Goal: Task Accomplishment & Management: Manage account settings

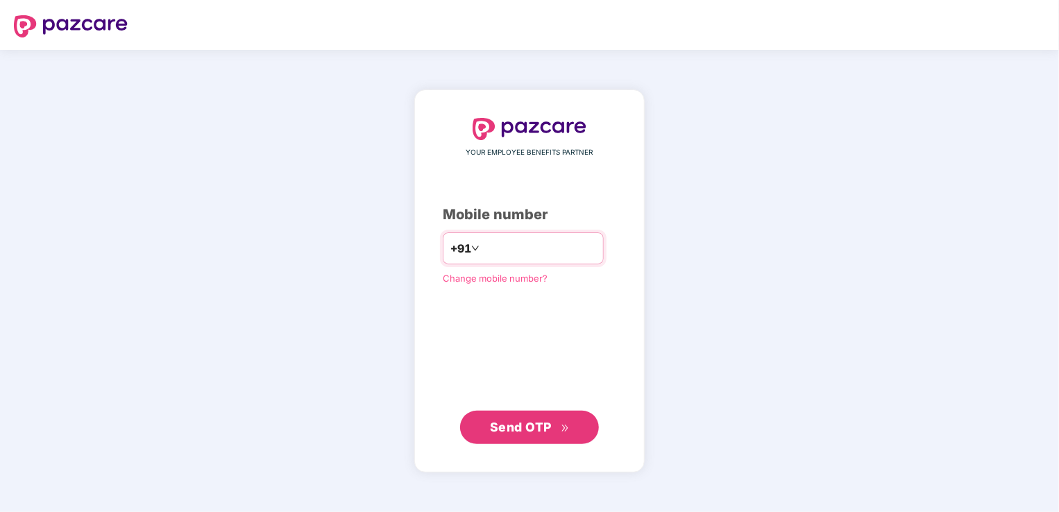
click at [537, 255] on input "number" at bounding box center [539, 248] width 114 height 22
type input "**********"
click at [414, 359] on div "**********" at bounding box center [529, 281] width 230 height 382
click at [561, 434] on span "Send OTP" at bounding box center [530, 426] width 80 height 19
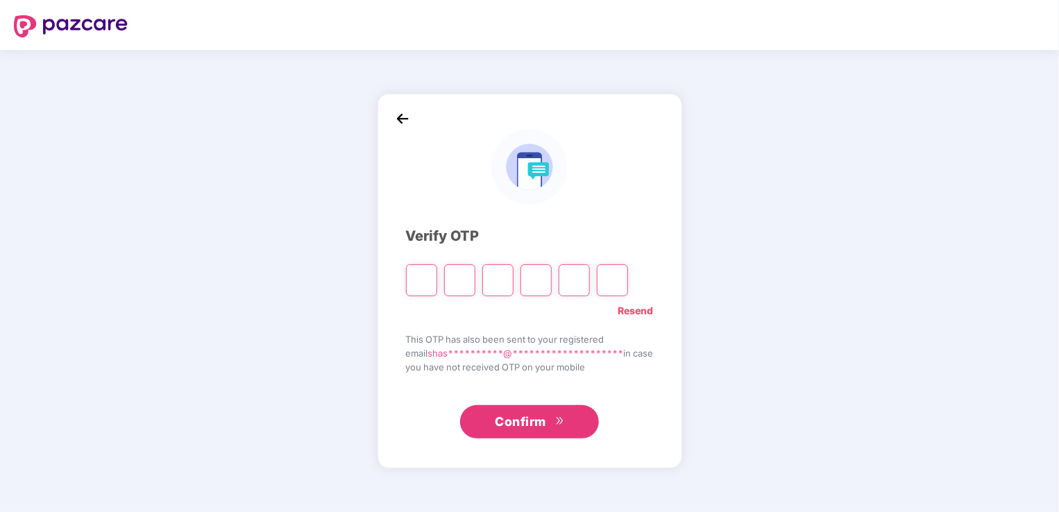
type input "*"
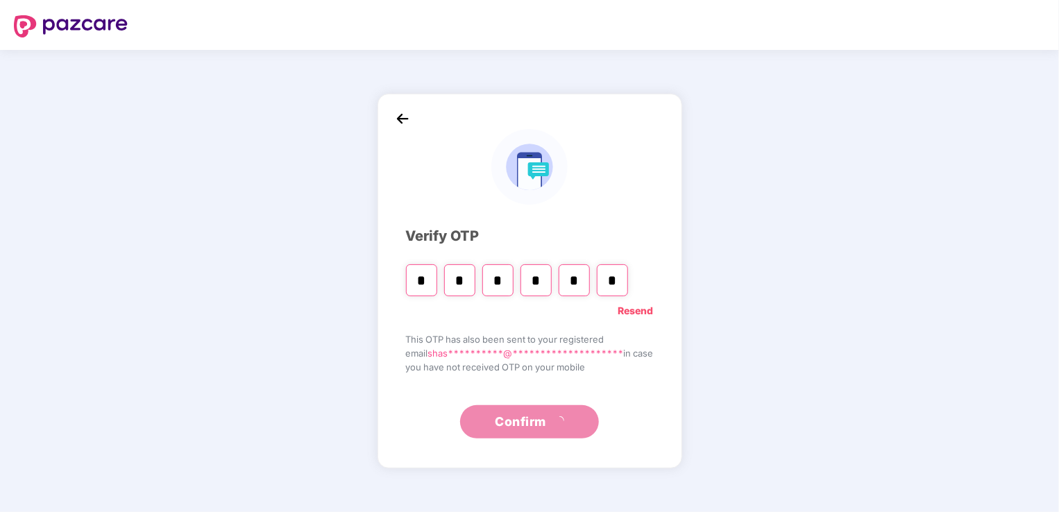
type input "*"
click at [513, 439] on div "**********" at bounding box center [529, 281] width 305 height 375
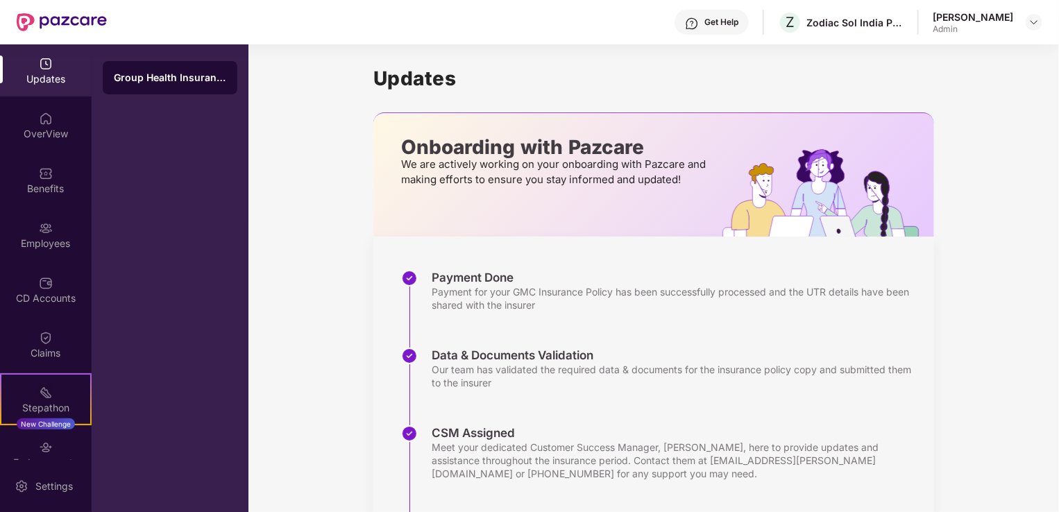
click at [968, 37] on div "Get Help Z Zodiac Sol India Private Limited [PERSON_NAME] Admin" at bounding box center [574, 22] width 935 height 44
click at [967, 17] on div "[PERSON_NAME]" at bounding box center [973, 16] width 80 height 13
click at [1028, 22] on img at bounding box center [1033, 22] width 11 height 11
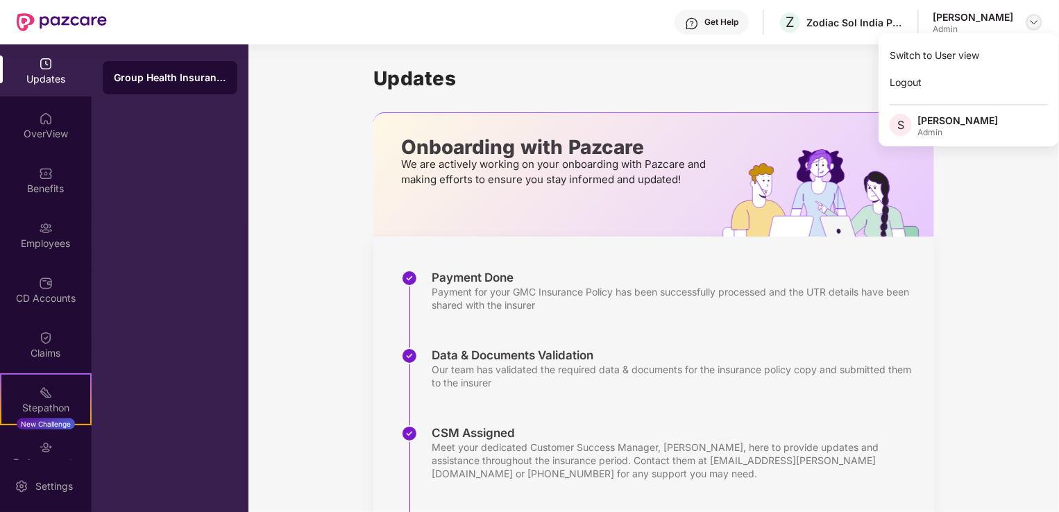
click at [1032, 21] on img at bounding box center [1033, 22] width 11 height 11
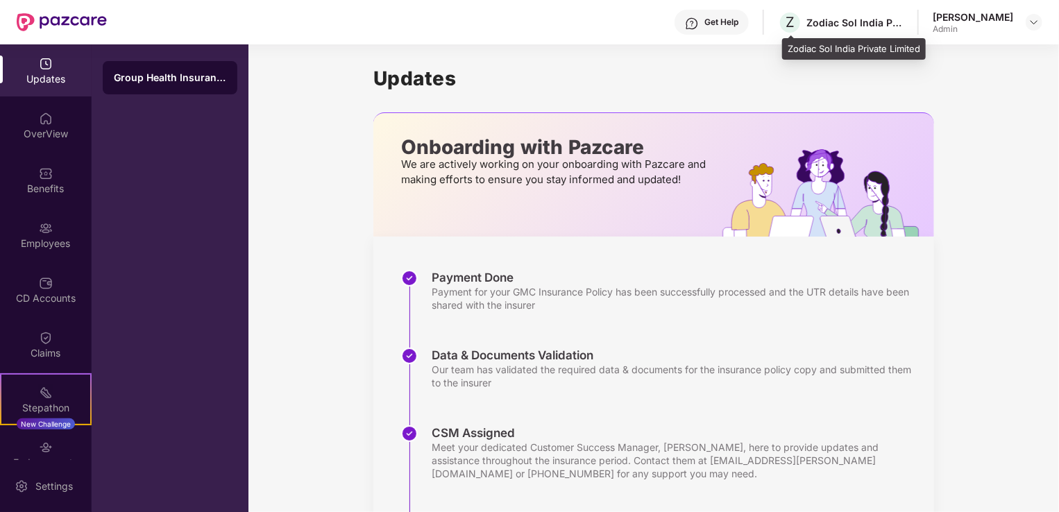
click at [828, 16] on div "Zodiac Sol India Private Limited" at bounding box center [854, 22] width 97 height 13
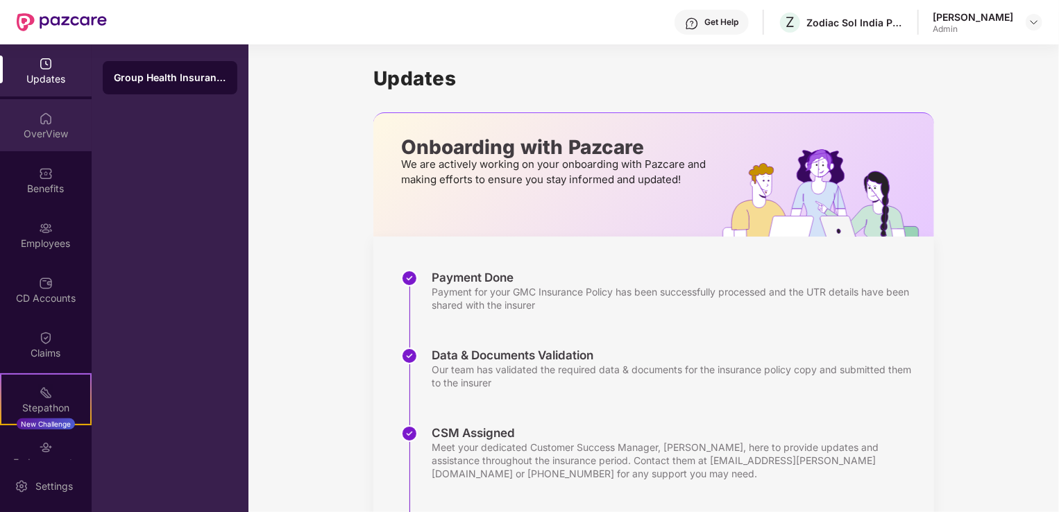
click at [39, 130] on div "OverView" at bounding box center [46, 134] width 92 height 14
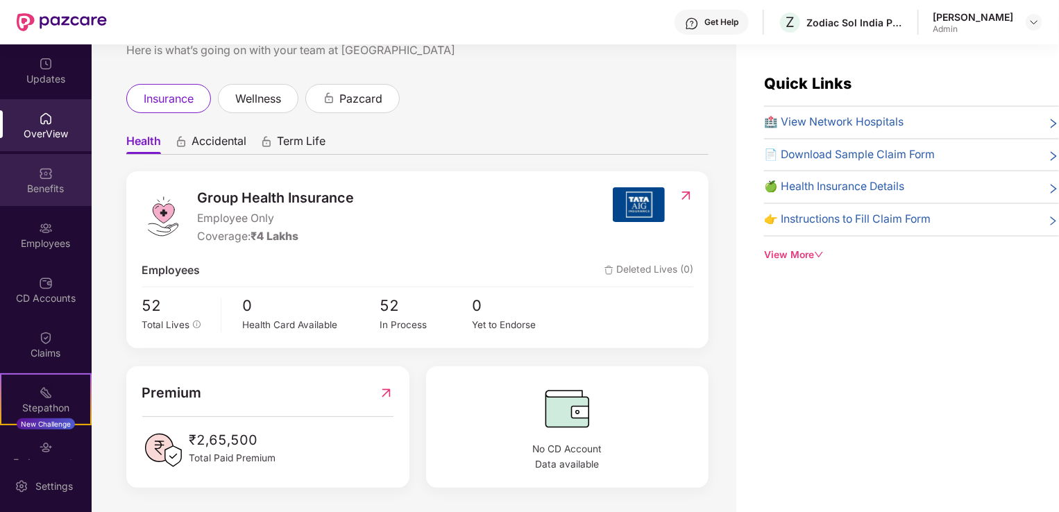
click at [44, 194] on div "Benefits" at bounding box center [46, 189] width 92 height 14
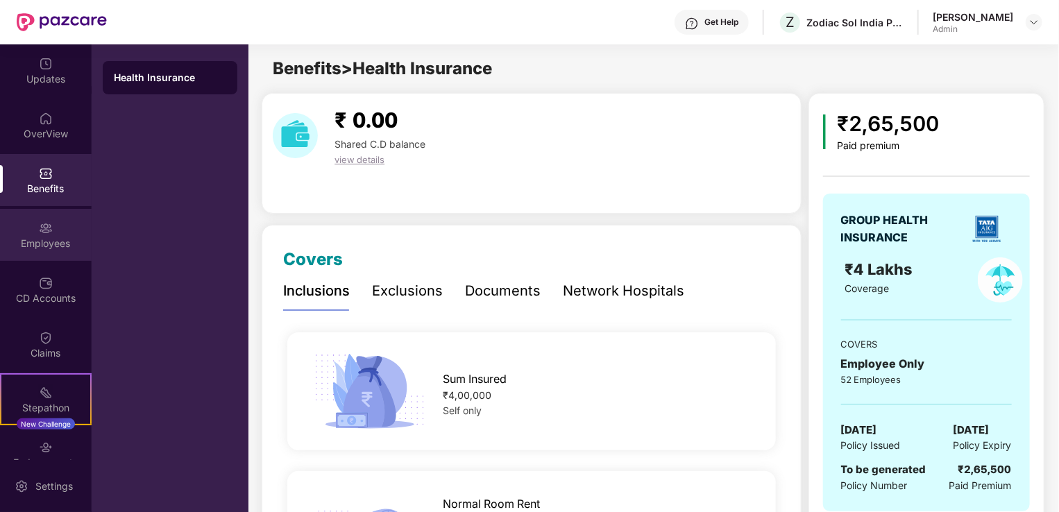
click at [50, 240] on div "Employees" at bounding box center [46, 244] width 92 height 14
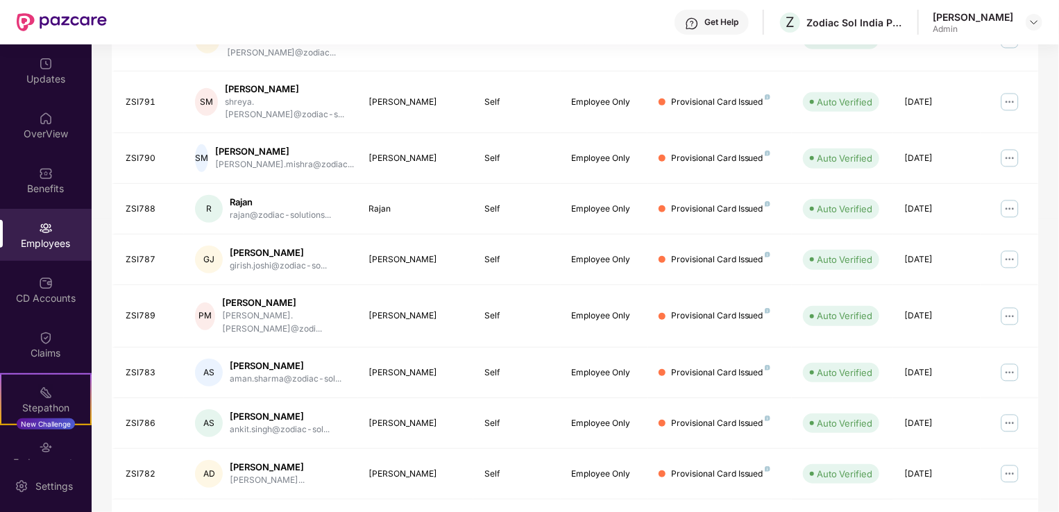
scroll to position [339, 0]
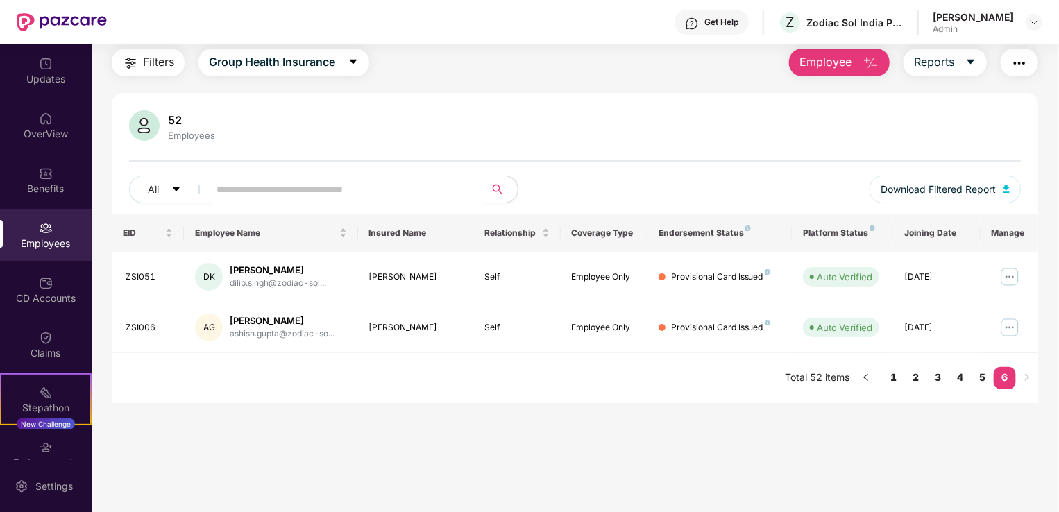
scroll to position [44, 0]
click at [218, 421] on main "Employees Filters Group Health Insurance Employee Reports 52 Employees All Down…" at bounding box center [575, 256] width 967 height 512
click at [39, 286] on img at bounding box center [46, 283] width 14 height 14
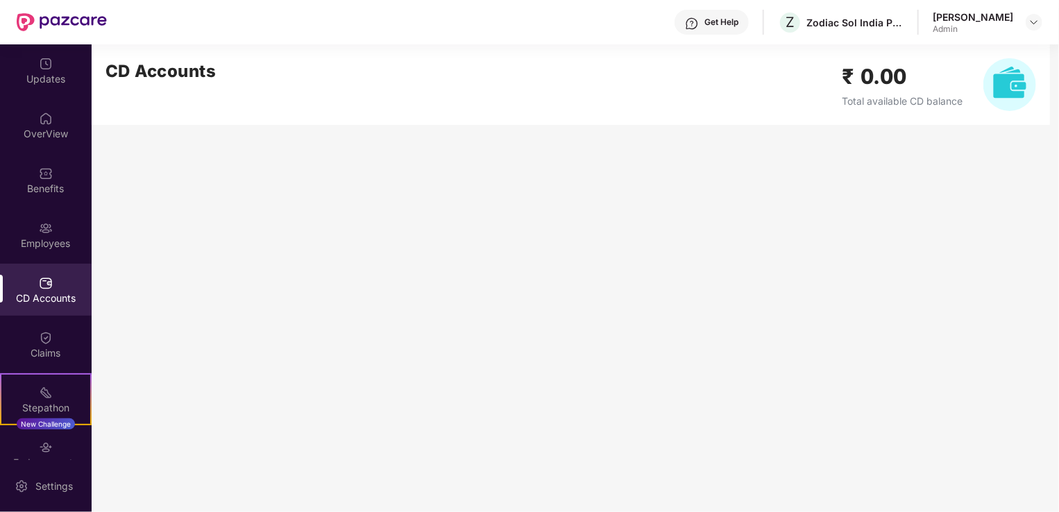
click at [899, 88] on h2 "₹ 0.00" at bounding box center [902, 76] width 121 height 33
click at [1005, 26] on div "Admin" at bounding box center [973, 29] width 80 height 11
click at [1039, 23] on img at bounding box center [1033, 22] width 11 height 11
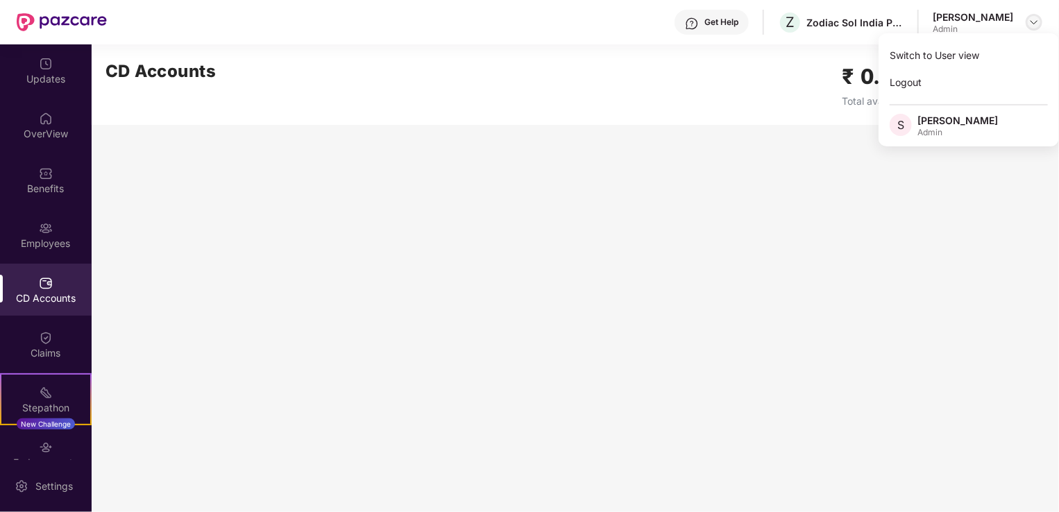
click at [1039, 23] on img at bounding box center [1033, 22] width 11 height 11
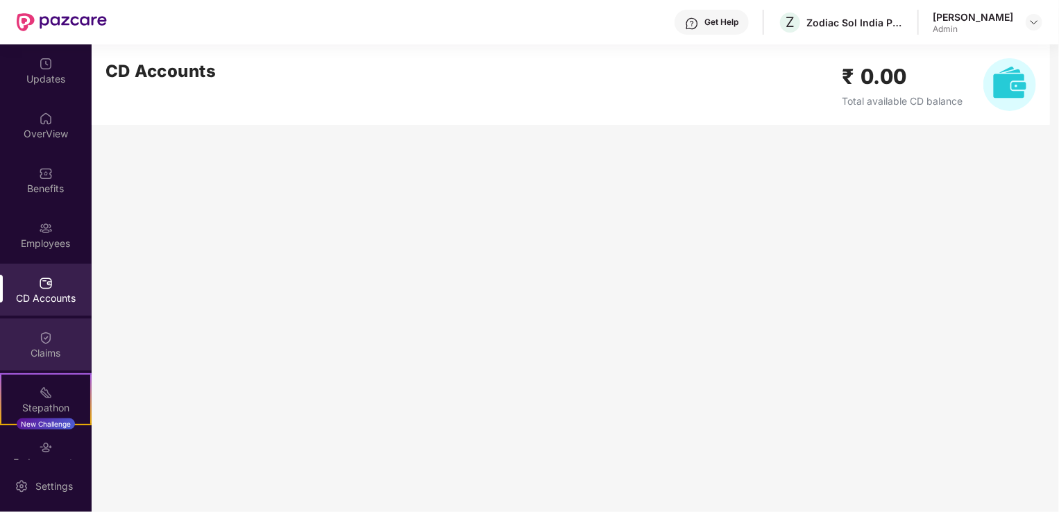
click at [52, 350] on div "Claims" at bounding box center [46, 353] width 92 height 14
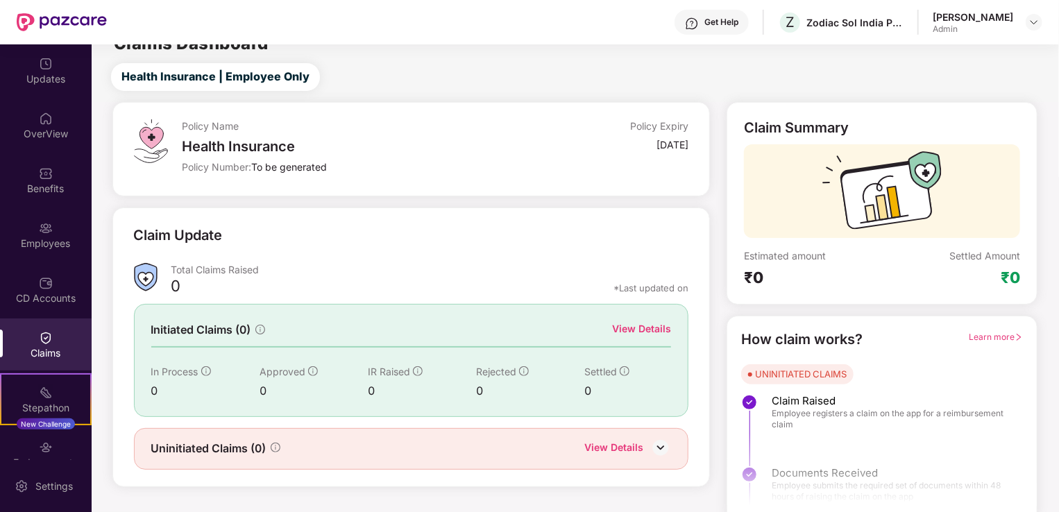
scroll to position [31, 0]
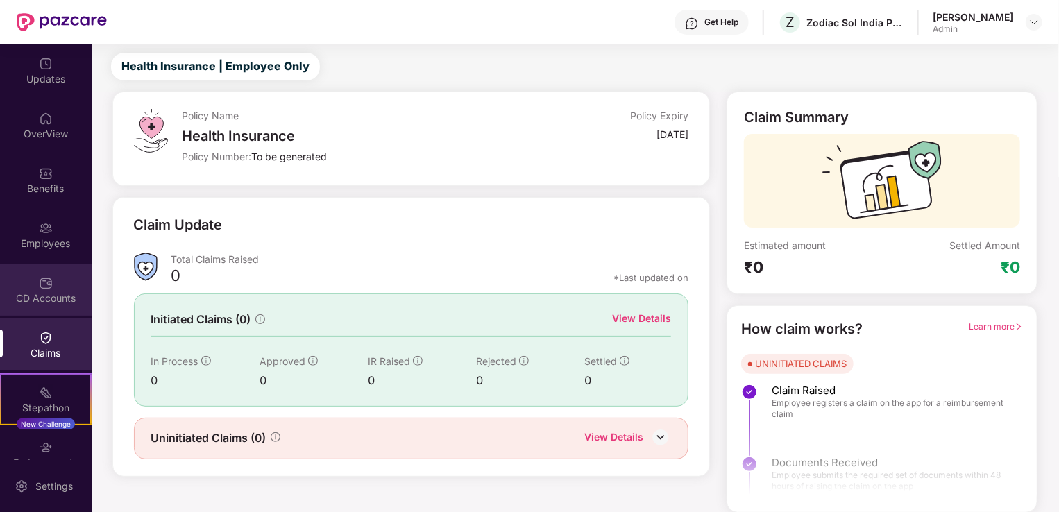
click at [49, 302] on div "CD Accounts" at bounding box center [46, 298] width 92 height 14
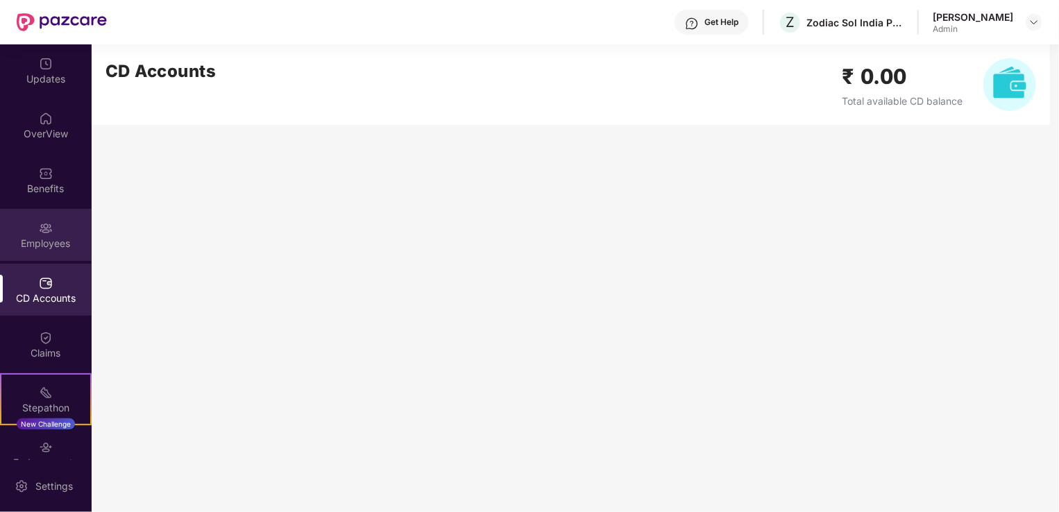
click at [31, 244] on div "Employees" at bounding box center [46, 244] width 92 height 14
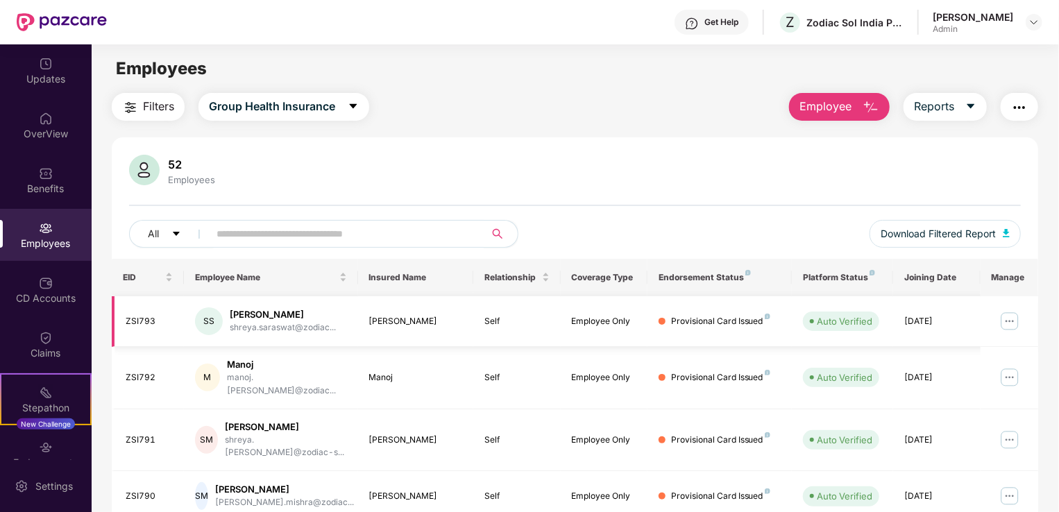
drag, startPoint x: 488, startPoint y: 246, endPoint x: 944, endPoint y: 307, distance: 460.0
click at [944, 307] on div "52 Employees All Download Filtered Report EID Employee Name Insured Name Relati…" at bounding box center [575, 512] width 926 height 750
click at [0, 296] on html "Get Help Z Zodiac Sol India Private Limited [PERSON_NAME] Admin Updates OverVie…" at bounding box center [529, 256] width 1059 height 512
click at [0, 322] on html "Get Help Z Zodiac Sol India Private Limited [PERSON_NAME] Admin Updates OverVie…" at bounding box center [529, 256] width 1059 height 512
click at [56, 271] on div "CD Accounts" at bounding box center [46, 290] width 92 height 52
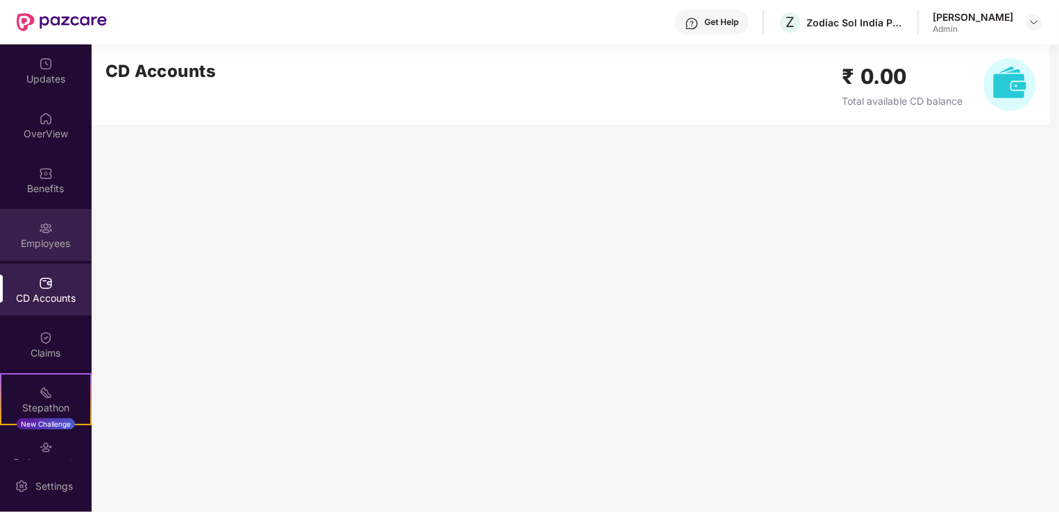
click at [44, 238] on div "Employees" at bounding box center [46, 244] width 92 height 14
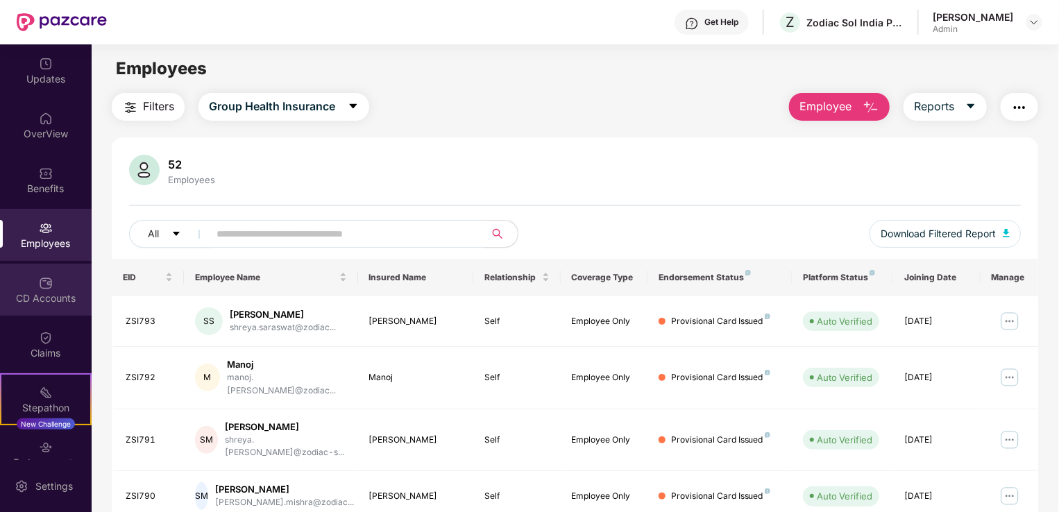
click at [42, 275] on div at bounding box center [46, 282] width 14 height 14
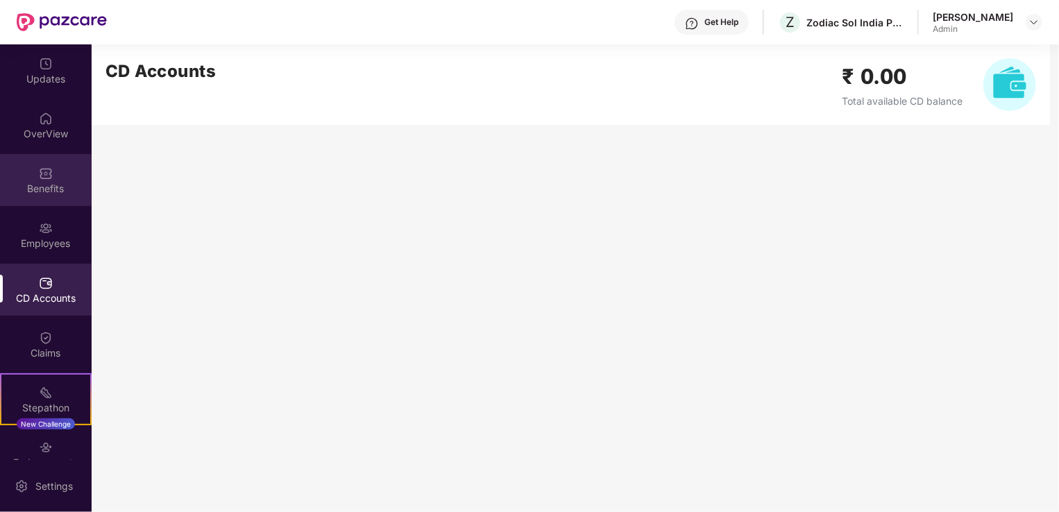
click at [58, 189] on div "Benefits" at bounding box center [46, 189] width 92 height 14
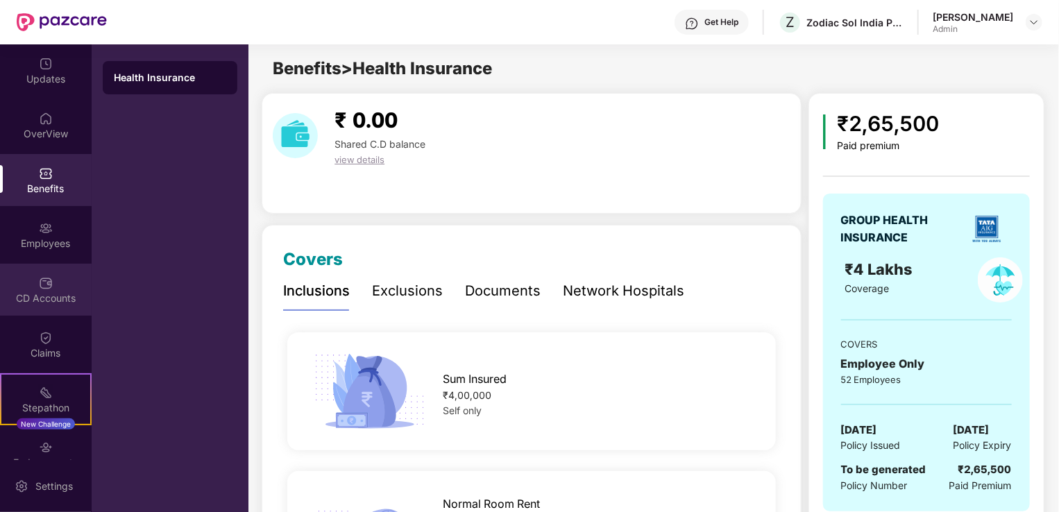
click at [64, 283] on div "CD Accounts" at bounding box center [46, 290] width 92 height 52
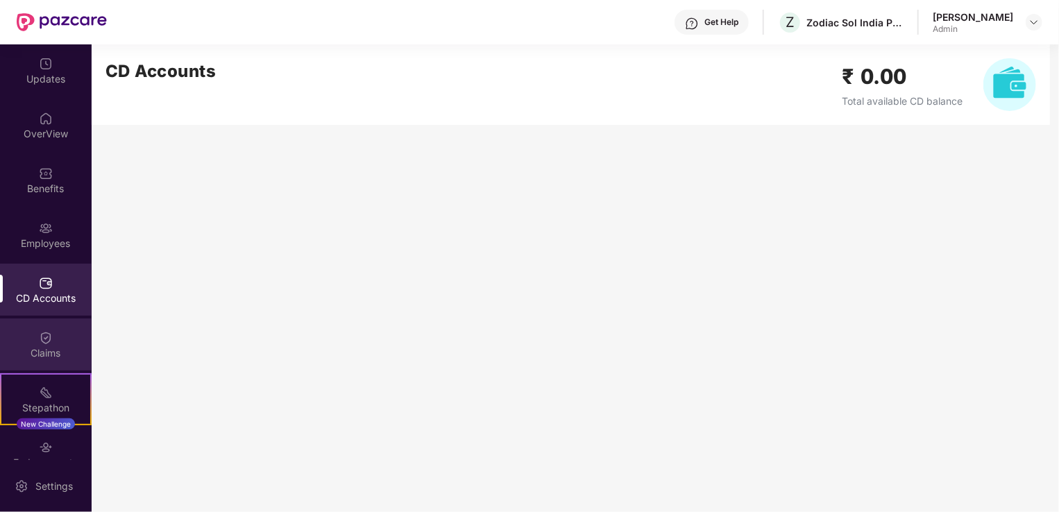
click at [33, 357] on div "Claims" at bounding box center [46, 353] width 92 height 14
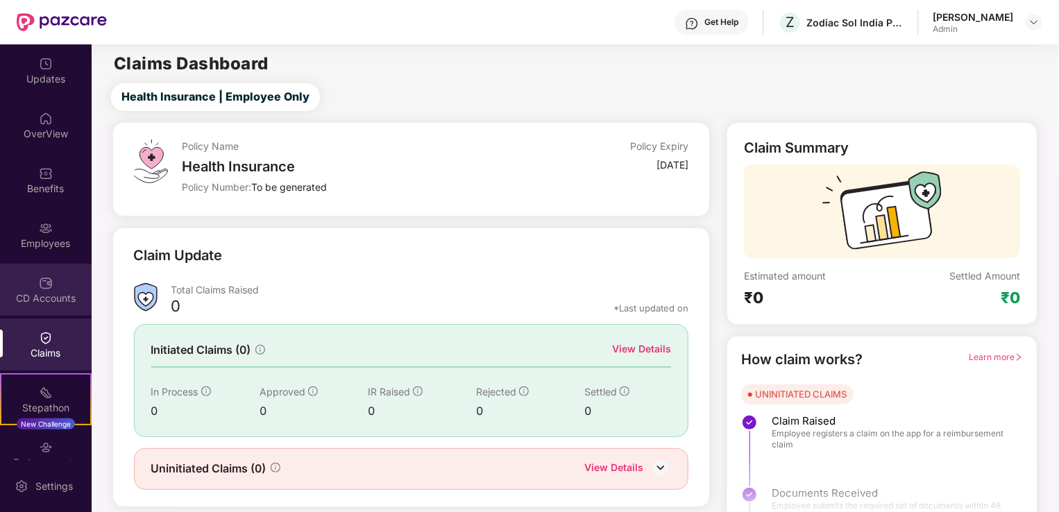
click at [43, 311] on div "CD Accounts" at bounding box center [46, 290] width 92 height 52
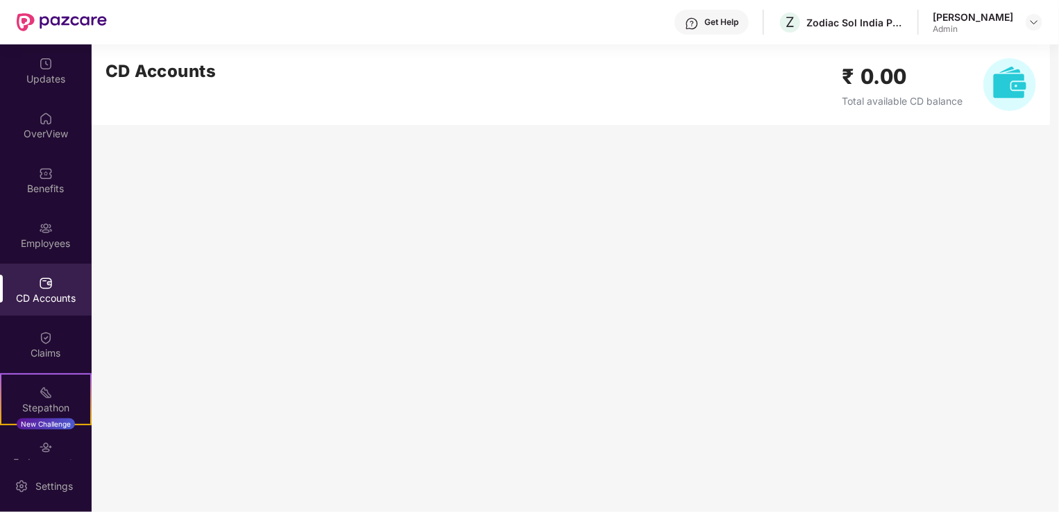
click at [1021, 94] on img at bounding box center [1009, 84] width 53 height 53
click at [33, 251] on div "Employees" at bounding box center [46, 235] width 92 height 52
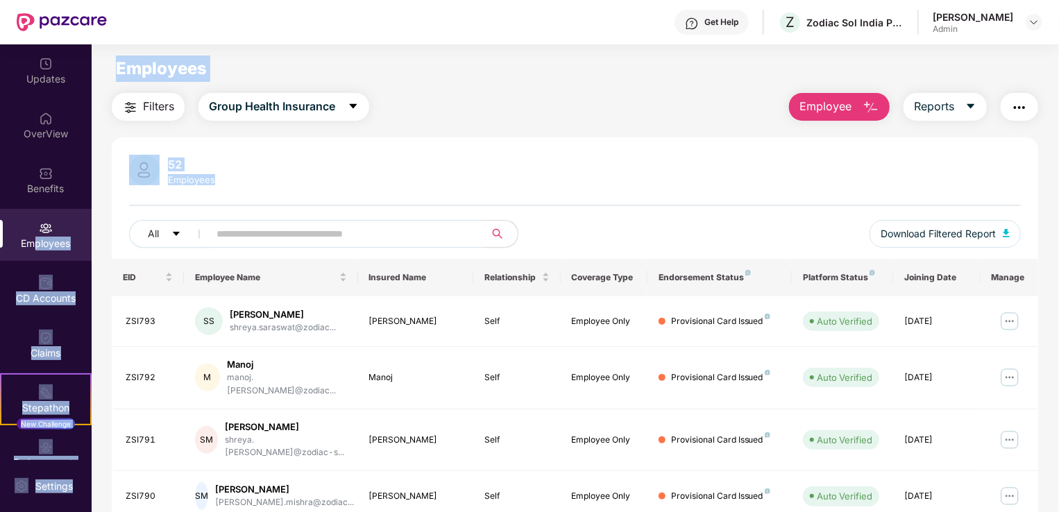
drag, startPoint x: 33, startPoint y: 251, endPoint x: 250, endPoint y: 176, distance: 230.0
click at [250, 176] on div "Updates OverView Benefits Employees CD Accounts Claims Stepathon New Challenge …" at bounding box center [529, 278] width 1059 height 468
click at [36, 287] on div "CD Accounts" at bounding box center [46, 290] width 92 height 52
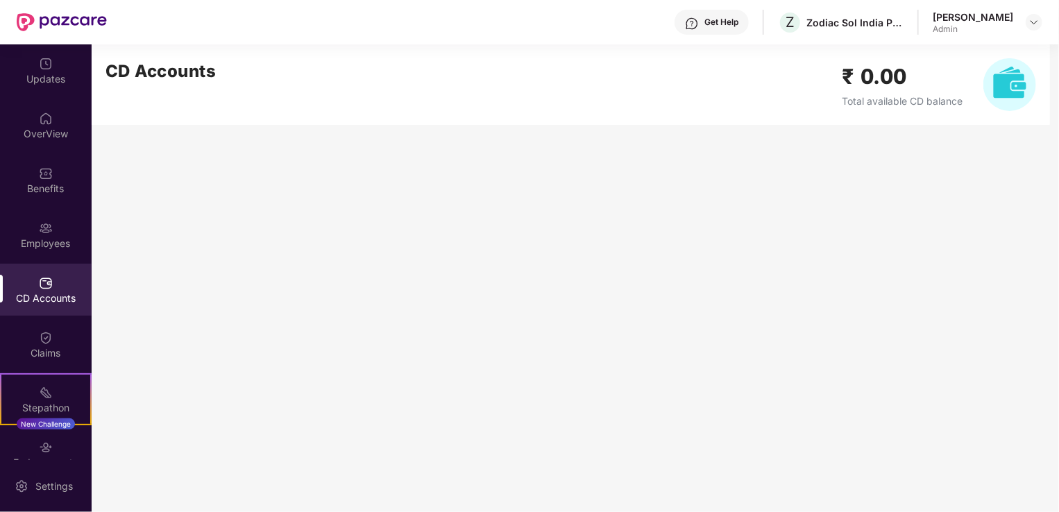
click at [119, 275] on main "CD Accounts ₹ 0.00 Total available CD balance" at bounding box center [575, 278] width 967 height 468
click at [415, 382] on main "CD Accounts ₹ 0.00 Total available CD balance" at bounding box center [575, 278] width 967 height 468
click at [60, 352] on div "Claims" at bounding box center [46, 353] width 92 height 14
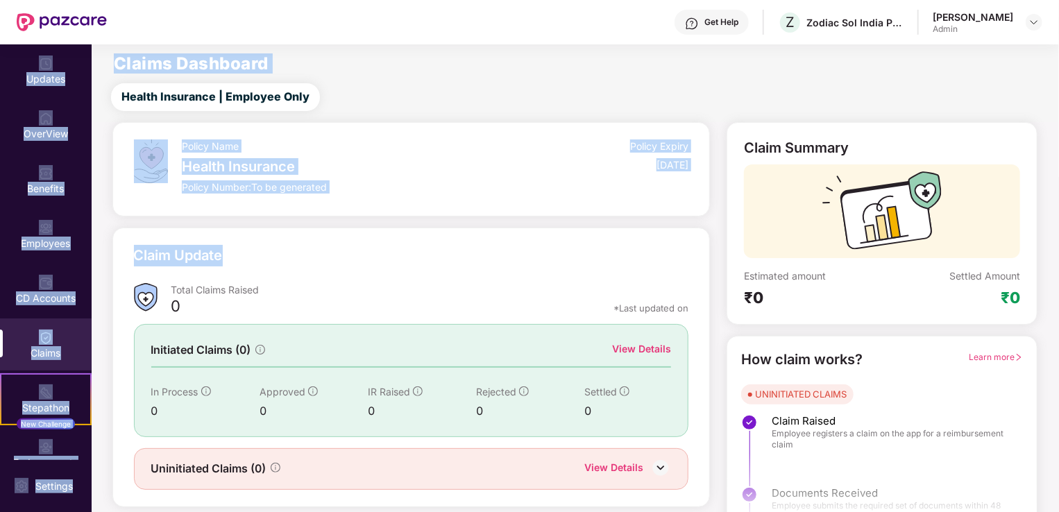
drag, startPoint x: 60, startPoint y: 352, endPoint x: 352, endPoint y: 269, distance: 304.2
click at [352, 269] on div "Claim Update" at bounding box center [411, 264] width 555 height 38
click at [502, 252] on div "Claim Update" at bounding box center [411, 264] width 555 height 38
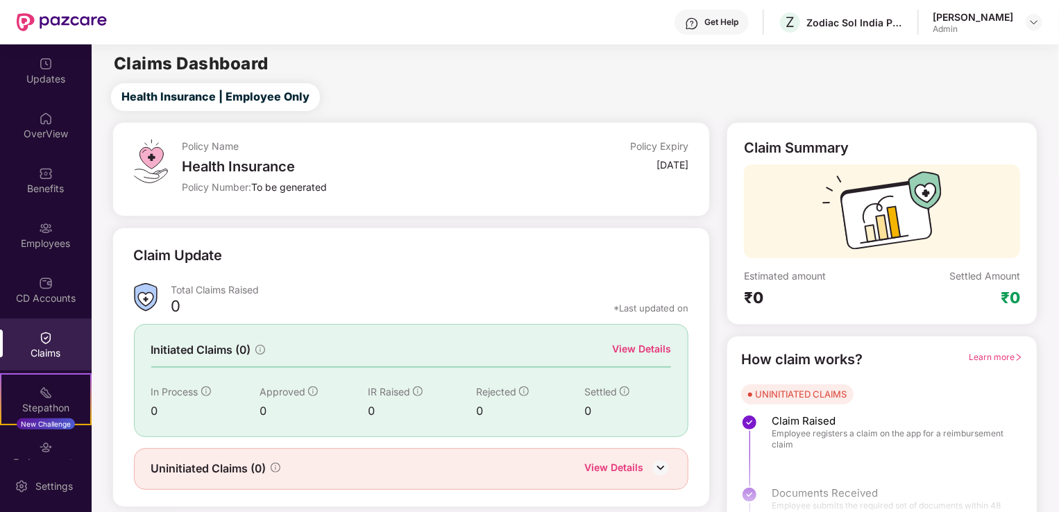
click at [534, 275] on div "Claim Update" at bounding box center [411, 264] width 555 height 38
click at [58, 326] on div "Claims" at bounding box center [46, 344] width 92 height 52
click at [394, 307] on div "0 *Last updated on" at bounding box center [430, 311] width 518 height 18
click at [24, 233] on div "Employees" at bounding box center [46, 235] width 92 height 52
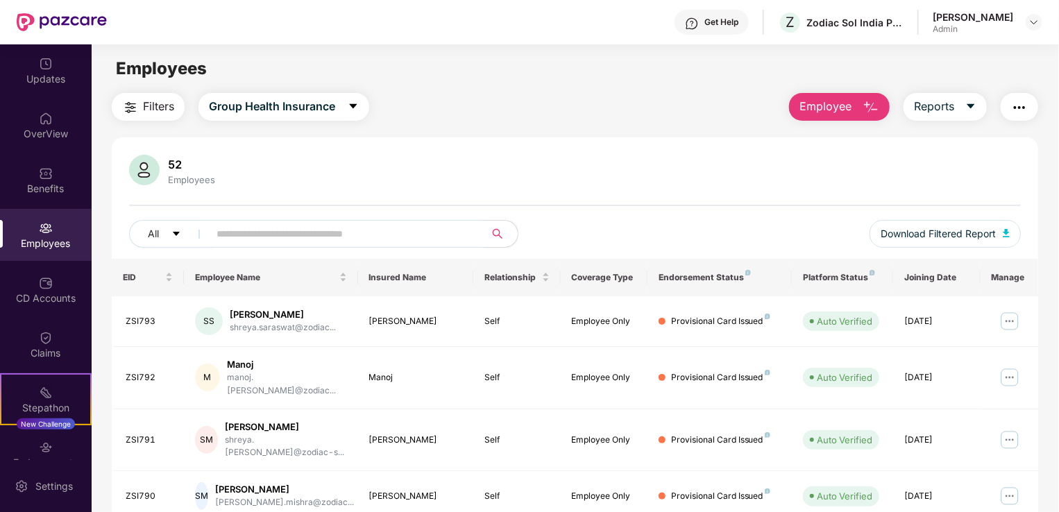
click at [477, 187] on div "52 Employees" at bounding box center [575, 171] width 892 height 33
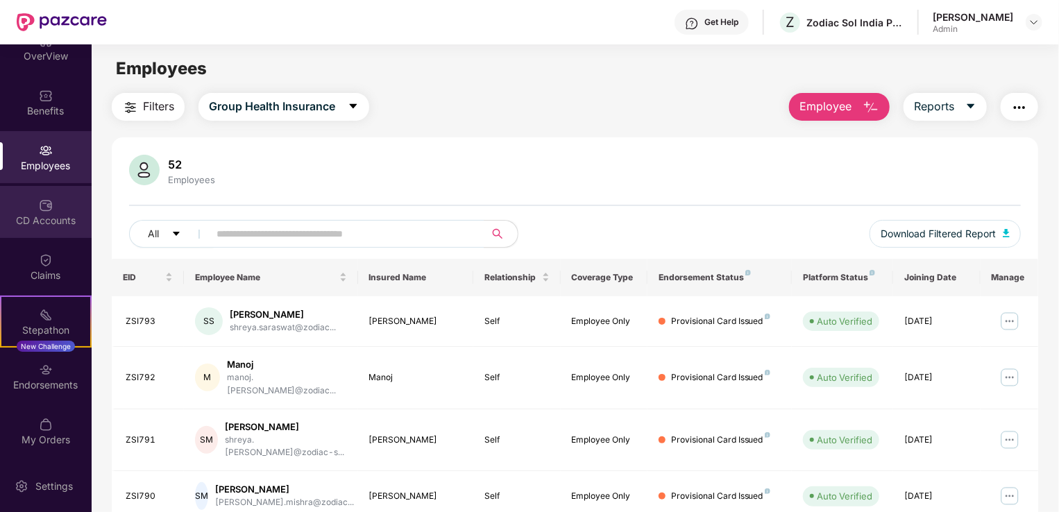
scroll to position [339, 0]
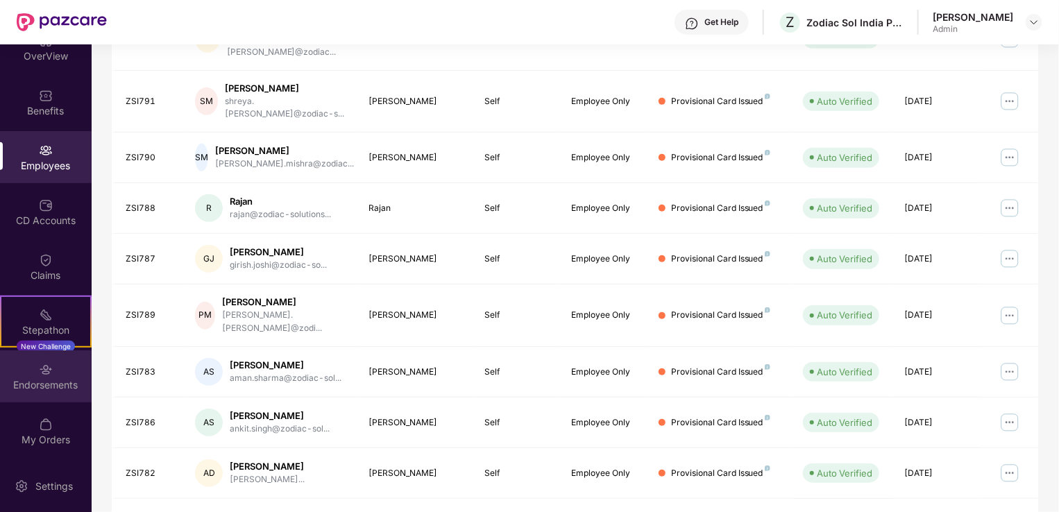
click at [58, 372] on div "Endorsements" at bounding box center [46, 376] width 92 height 52
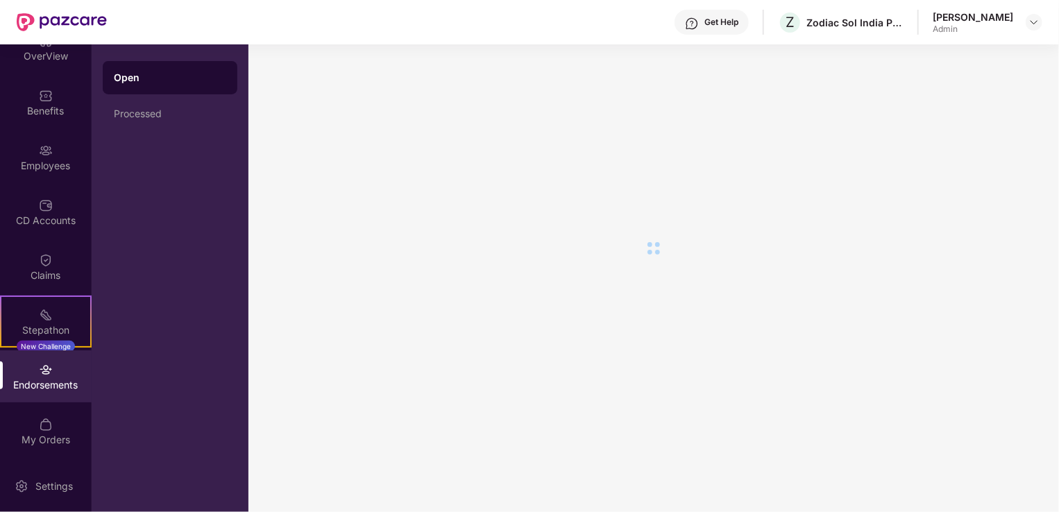
scroll to position [0, 0]
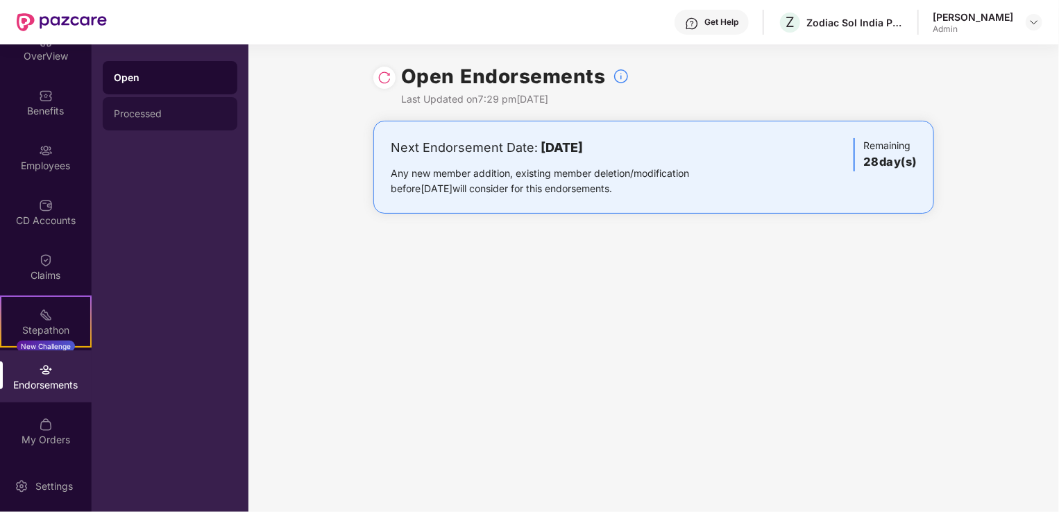
click at [183, 104] on div "Processed" at bounding box center [170, 113] width 135 height 33
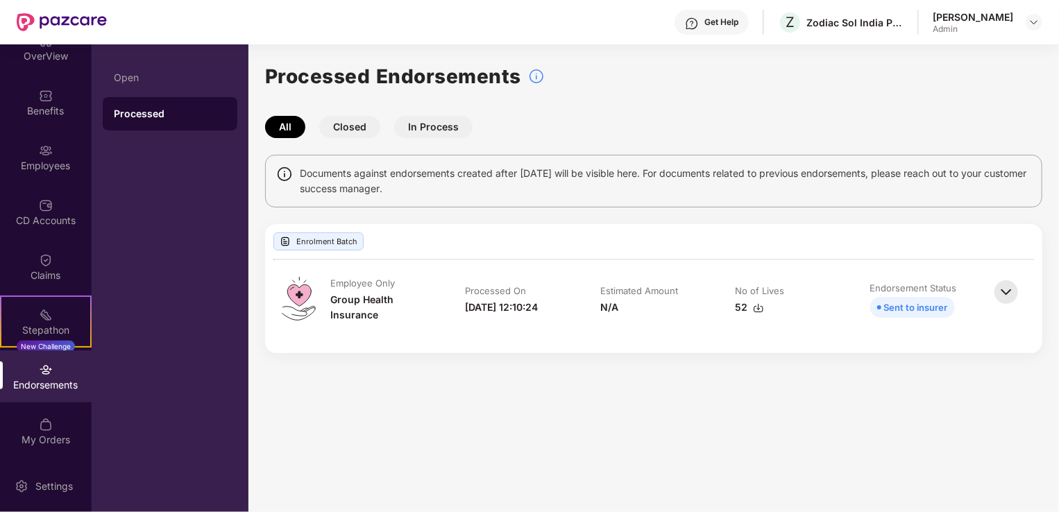
drag, startPoint x: 774, startPoint y: 255, endPoint x: 780, endPoint y: 320, distance: 64.8
drag, startPoint x: 780, startPoint y: 320, endPoint x: 698, endPoint y: 323, distance: 81.9
click at [698, 323] on td "Estimated Amount N/A" at bounding box center [653, 307] width 135 height 60
click at [1003, 288] on img at bounding box center [1006, 292] width 31 height 31
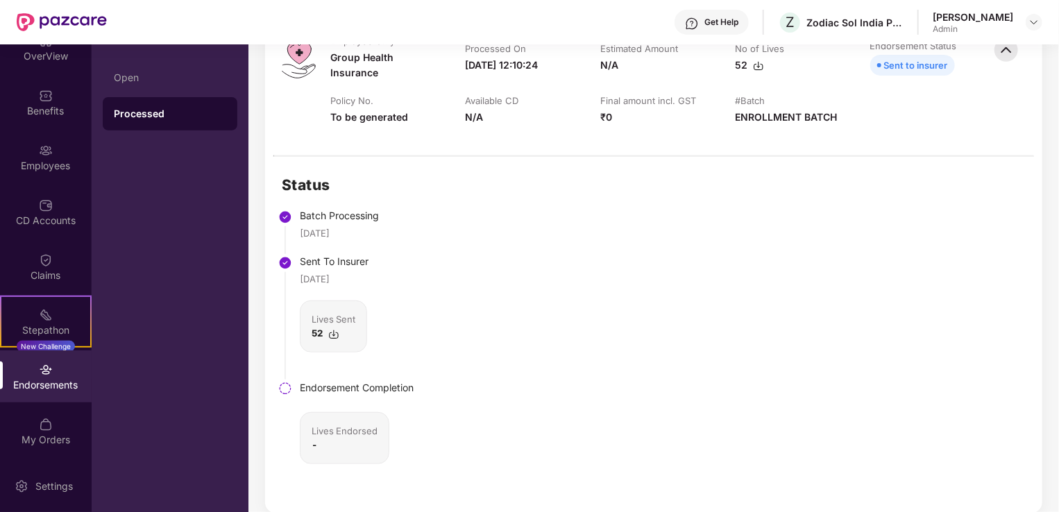
scroll to position [258, 0]
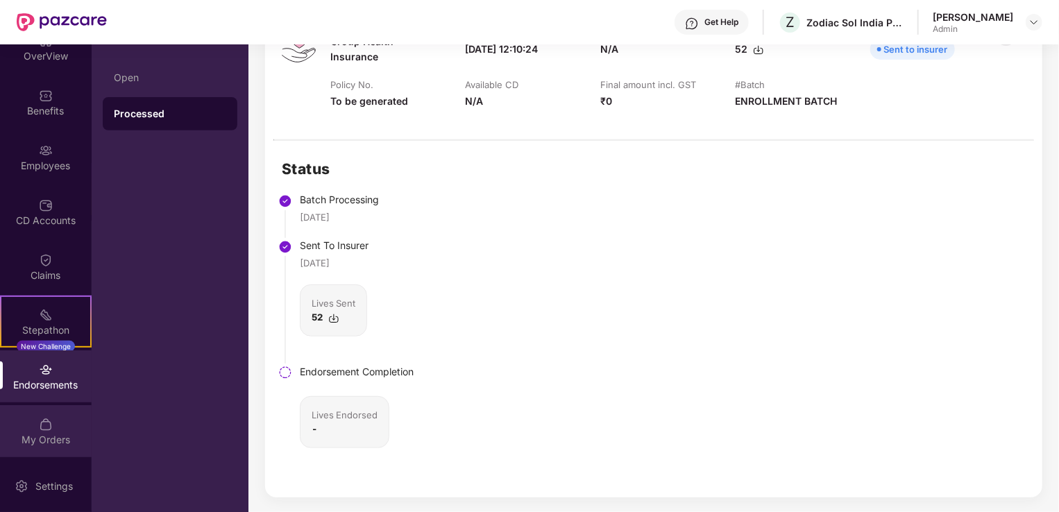
click at [42, 433] on div "My Orders" at bounding box center [46, 440] width 92 height 14
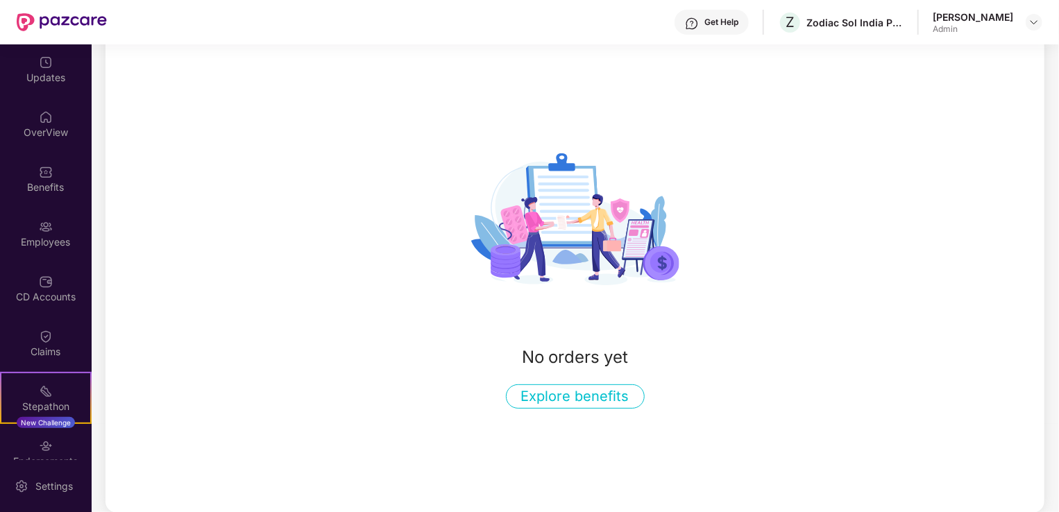
scroll to position [0, 0]
click at [62, 237] on div "Employees" at bounding box center [46, 244] width 92 height 14
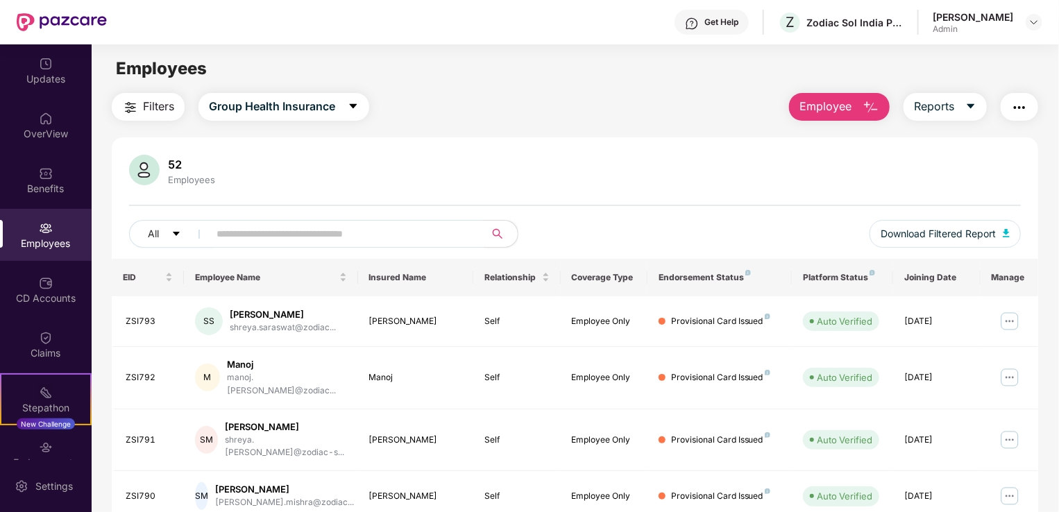
click at [645, 188] on div "52 Employees All Download Filtered Report" at bounding box center [575, 207] width 926 height 104
drag, startPoint x: 233, startPoint y: 180, endPoint x: 167, endPoint y: 162, distance: 69.0
click at [167, 162] on div "52 Employees" at bounding box center [575, 171] width 892 height 33
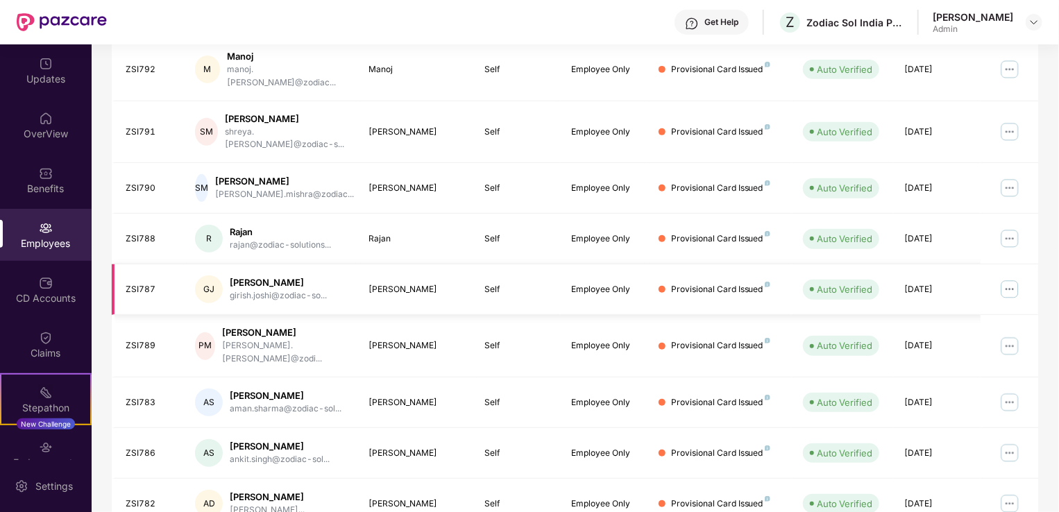
scroll to position [339, 0]
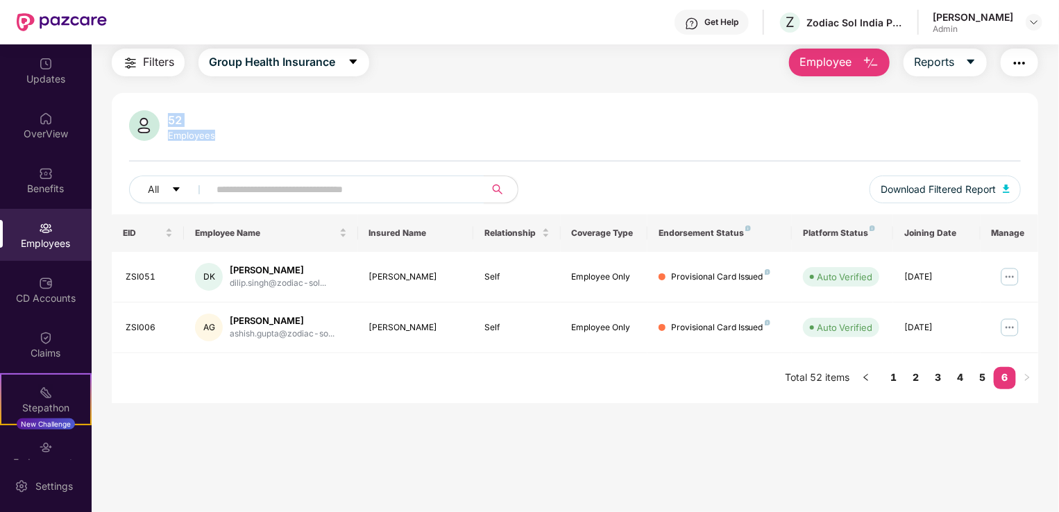
scroll to position [44, 0]
click at [899, 373] on link "1" at bounding box center [894, 377] width 22 height 21
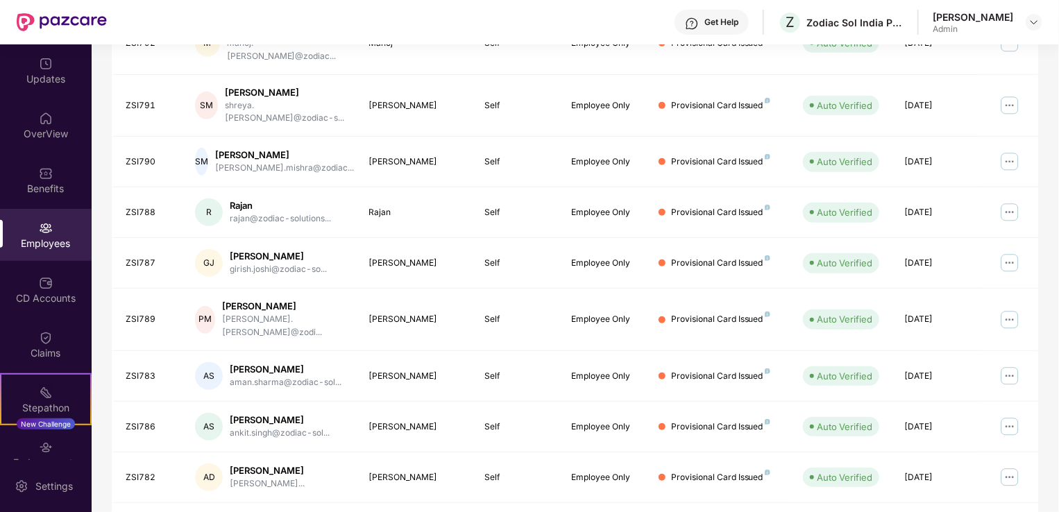
scroll to position [339, 0]
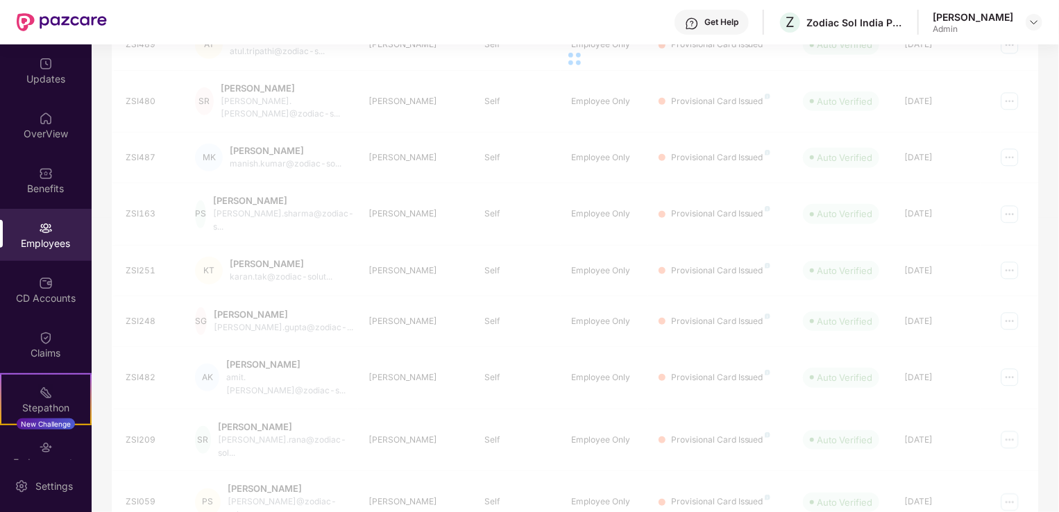
scroll to position [44, 0]
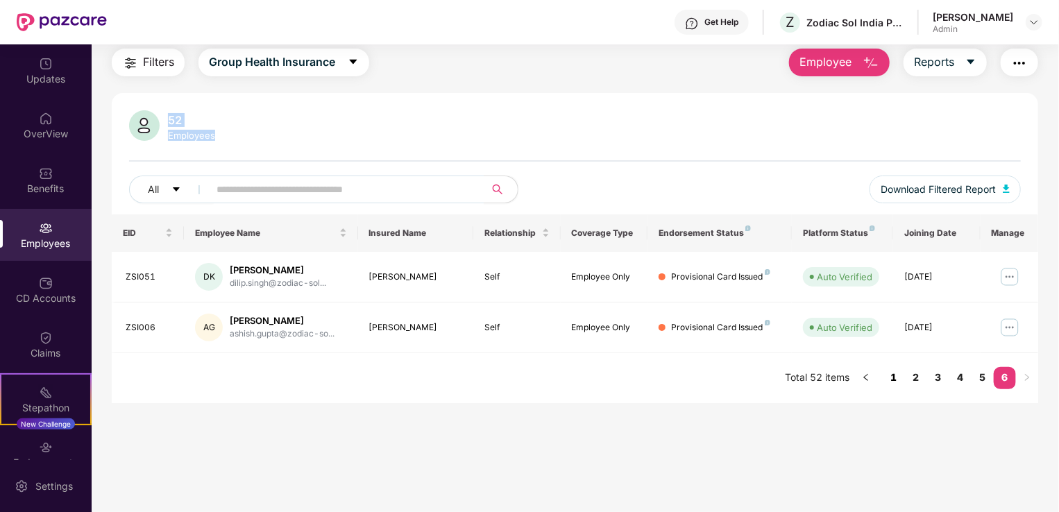
click at [897, 376] on link "1" at bounding box center [894, 377] width 22 height 21
